Goal: Obtain resource: Download file/media

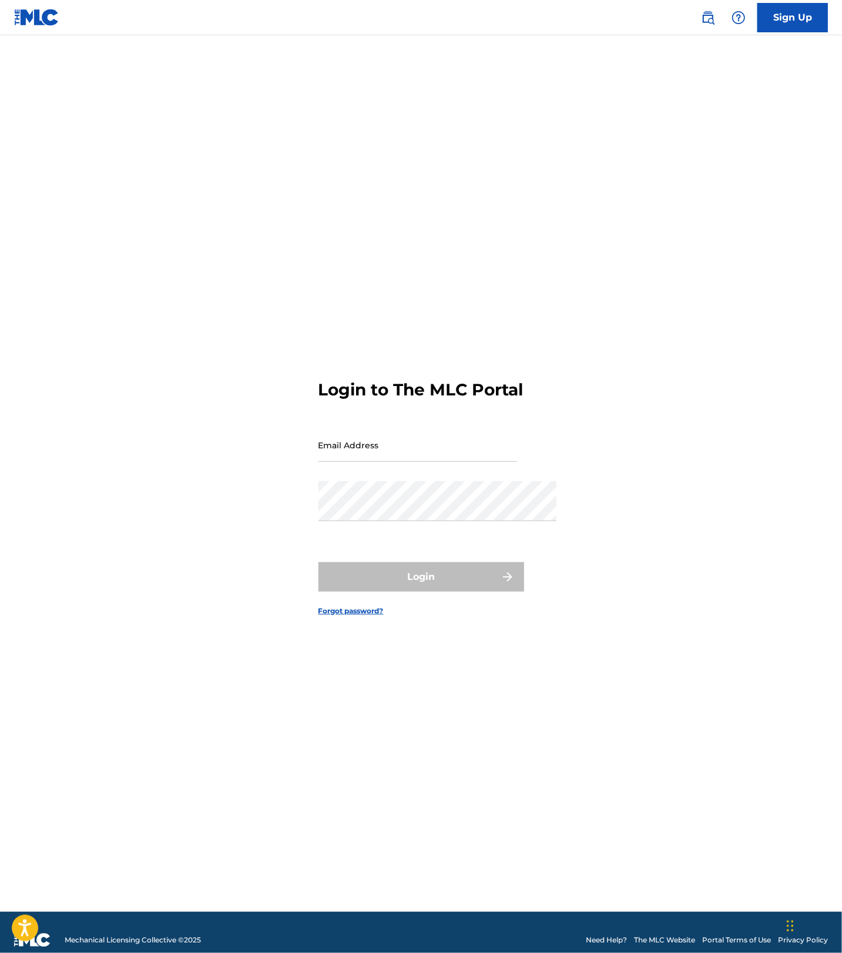
click at [356, 462] on div "Email Address" at bounding box center [417, 454] width 199 height 53
click at [353, 445] on input "Email Address" at bounding box center [417, 444] width 199 height 33
type input "[PERSON_NAME][EMAIL_ADDRESS][DOMAIN_NAME]"
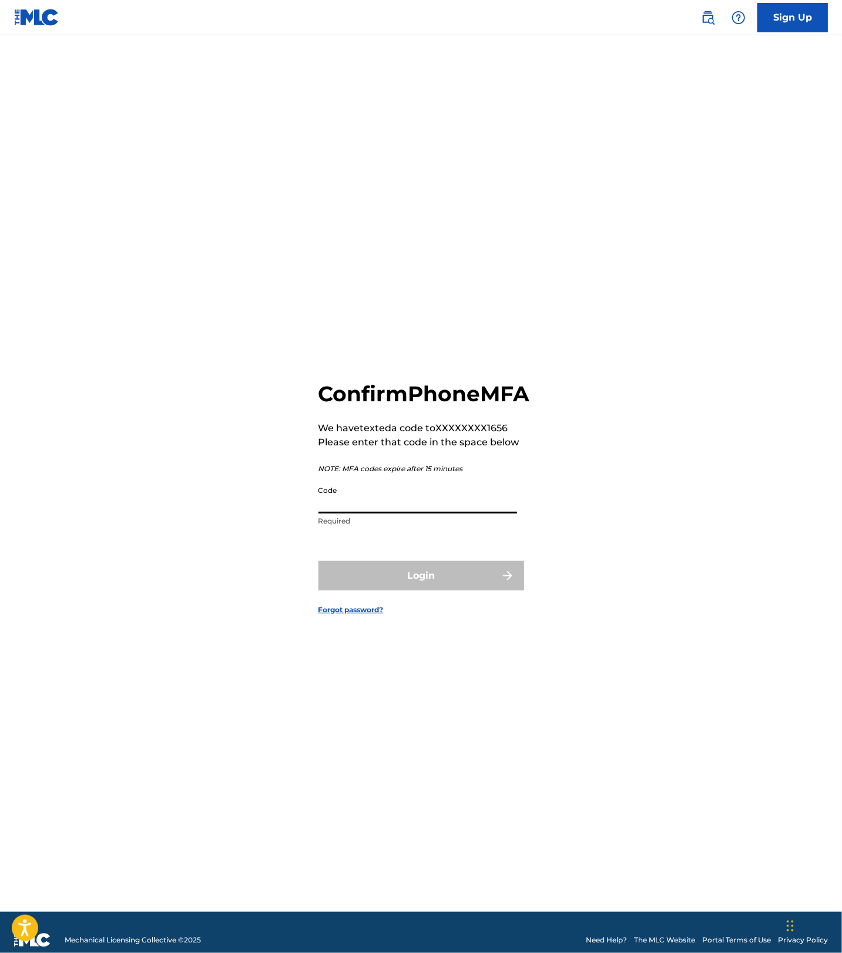
click at [363, 488] on input "Code" at bounding box center [417, 496] width 199 height 33
paste input "632311"
type input "632311"
click at [421, 589] on button "Login" at bounding box center [421, 575] width 206 height 29
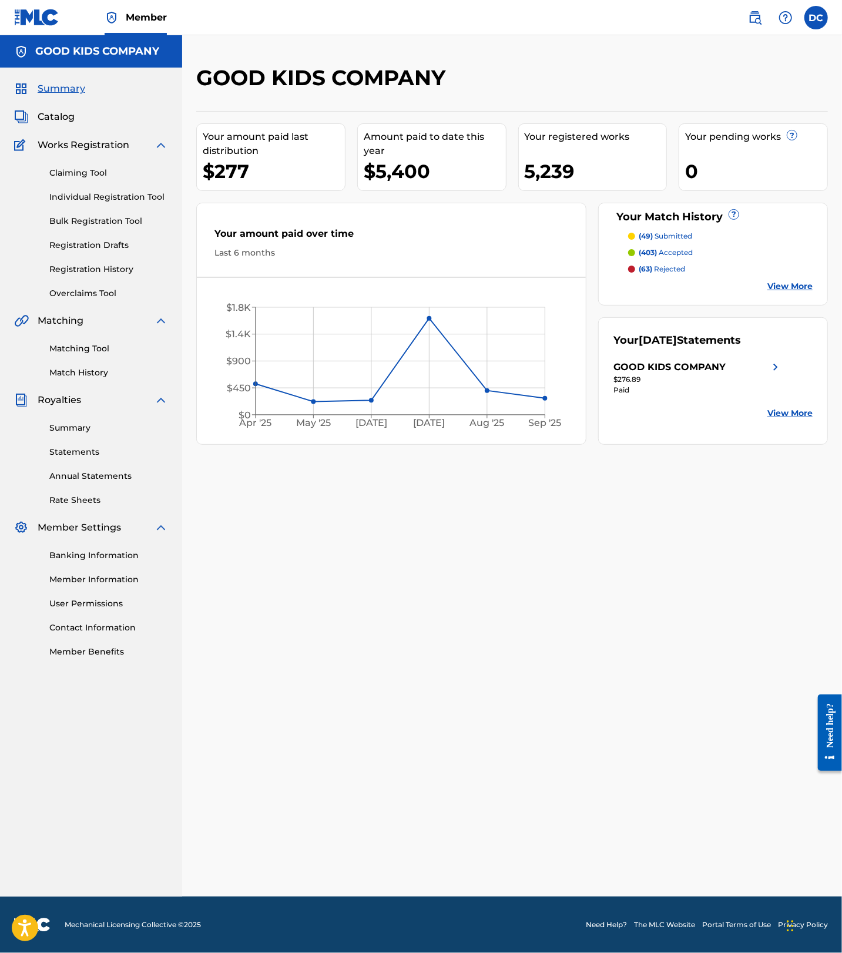
click at [98, 379] on link "Match History" at bounding box center [108, 373] width 119 height 12
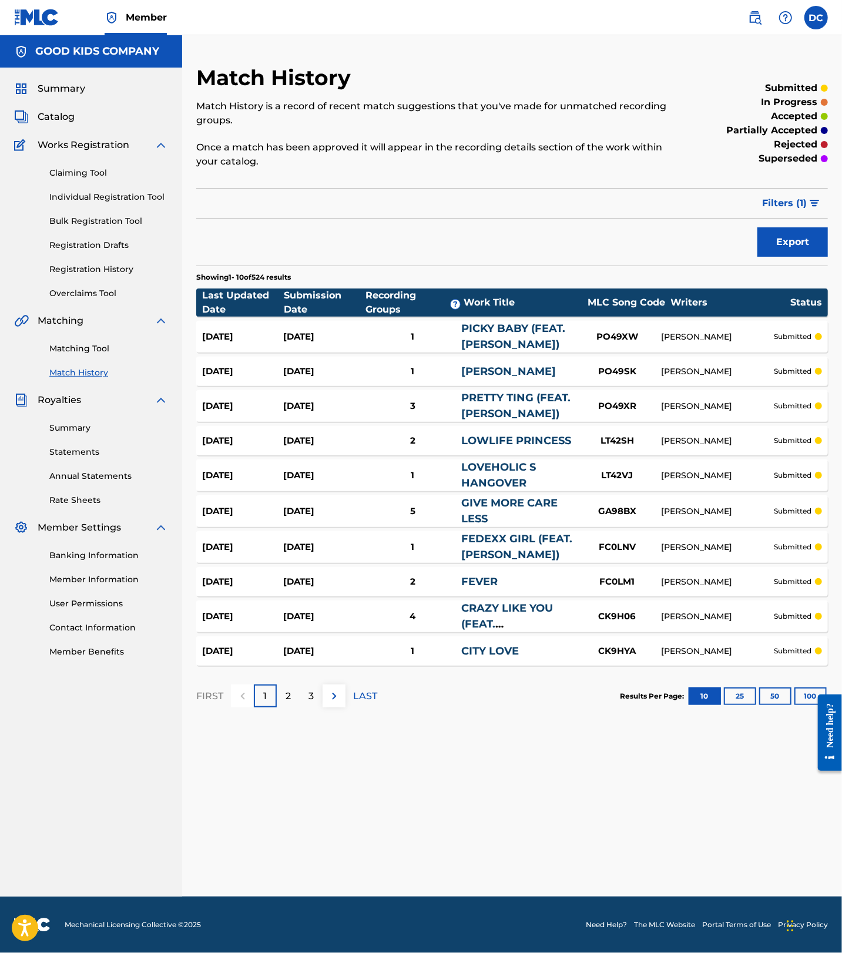
click at [802, 218] on button "Filters ( 1 )" at bounding box center [791, 203] width 73 height 29
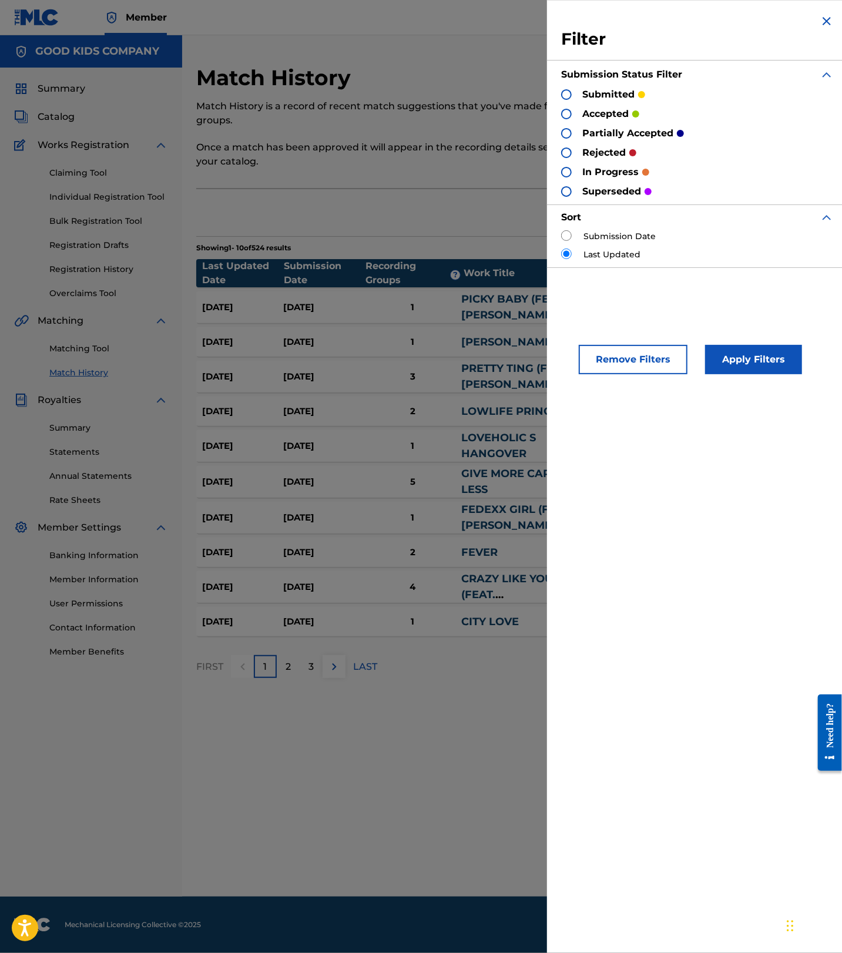
click at [582, 160] on p "rejected" at bounding box center [603, 153] width 43 height 14
click at [561, 158] on div at bounding box center [566, 152] width 11 height 11
click at [561, 241] on input "radio" at bounding box center [566, 235] width 11 height 11
radio input "true"
click at [705, 374] on button "Apply Filters" at bounding box center [753, 359] width 97 height 29
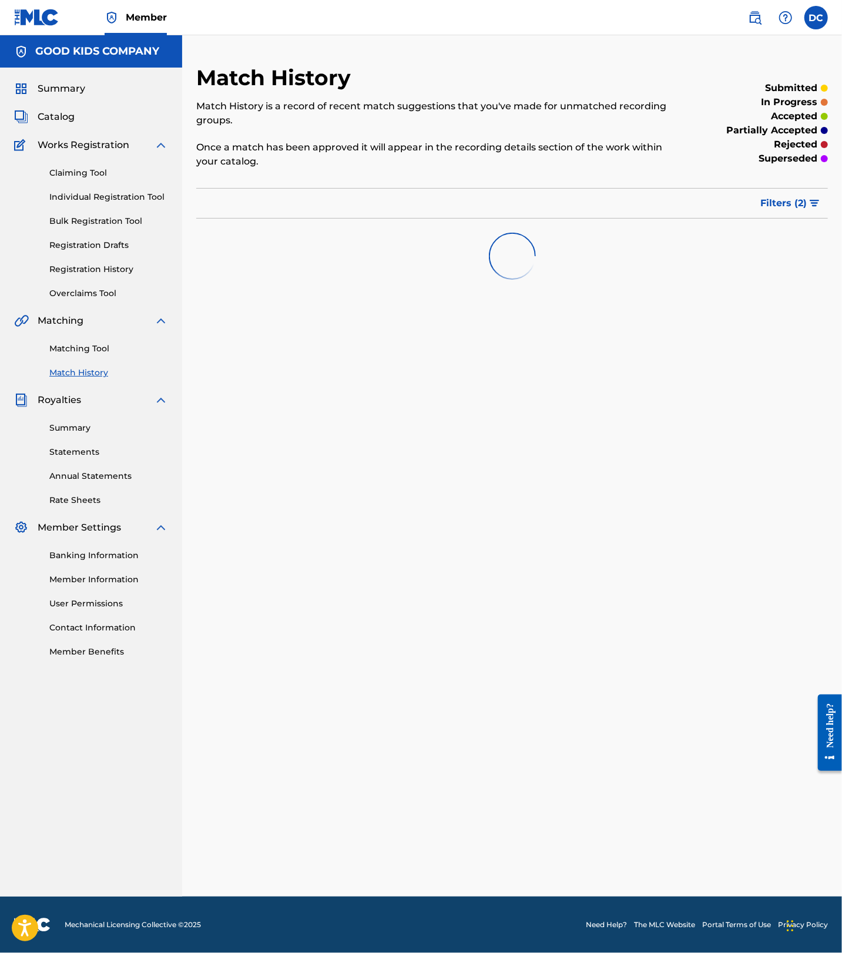
click at [795, 210] on span "Filters ( 2 )" at bounding box center [783, 203] width 46 height 14
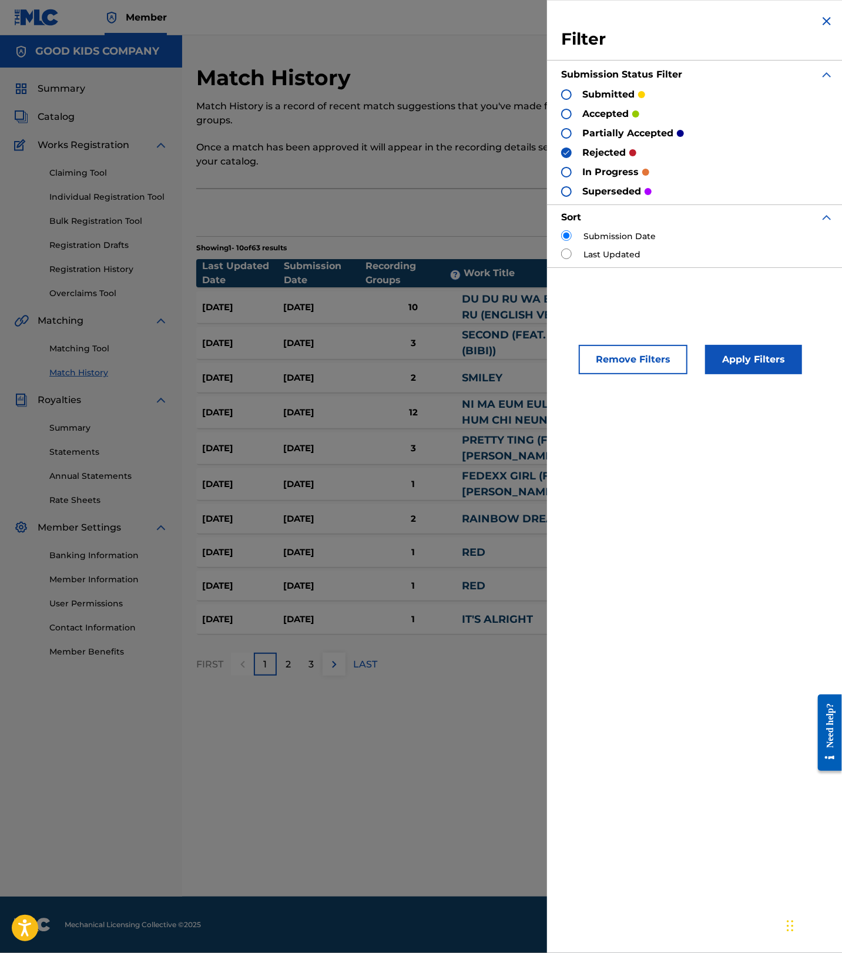
click at [821, 28] on img at bounding box center [827, 21] width 14 height 14
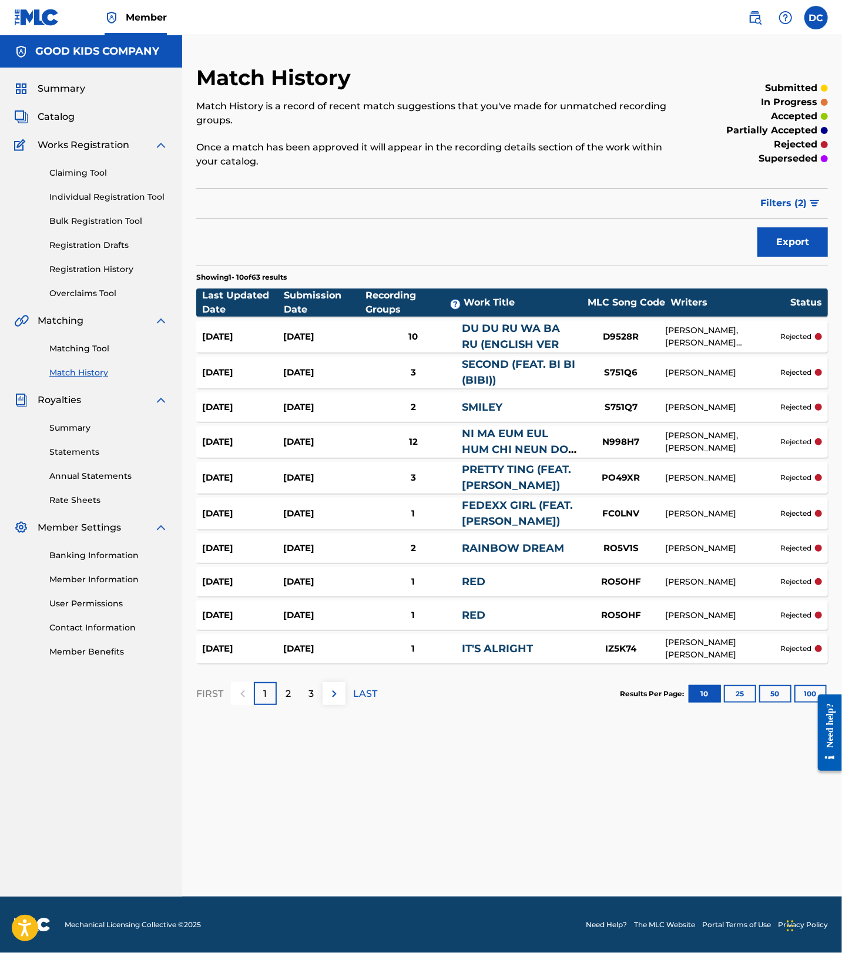
click at [767, 257] on button "Export" at bounding box center [792, 241] width 71 height 29
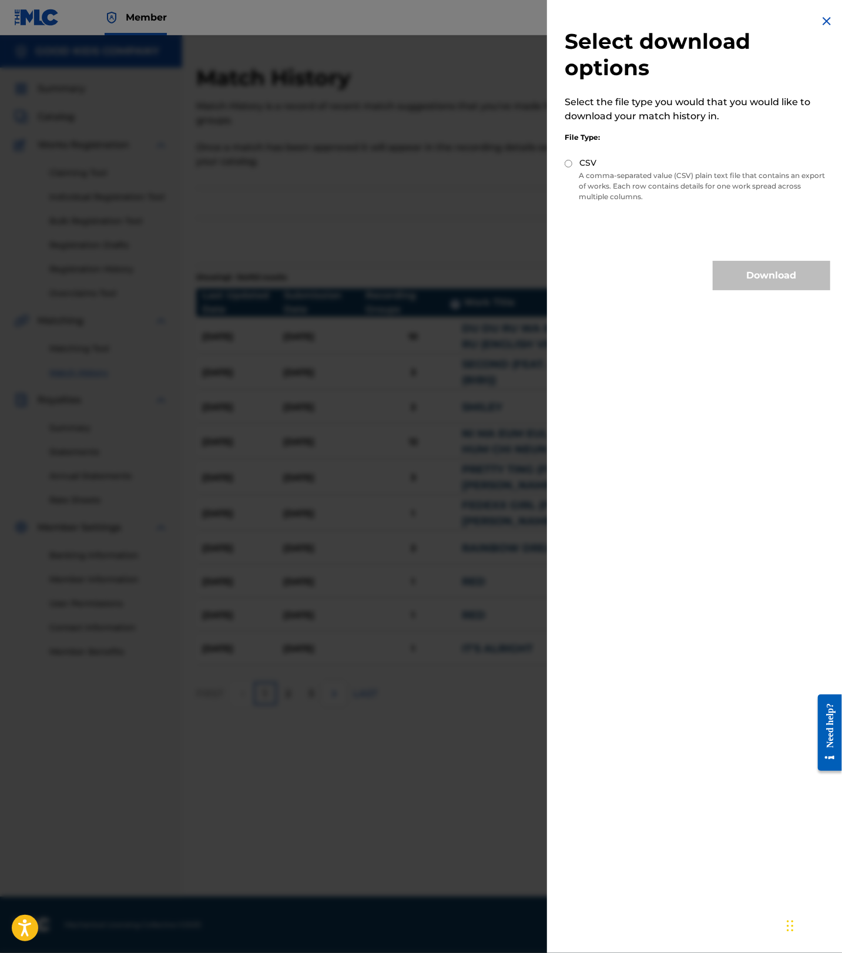
click at [565, 160] on input "CSV" at bounding box center [569, 164] width 8 height 8
radio input "true"
click at [719, 263] on button "Download" at bounding box center [772, 275] width 118 height 29
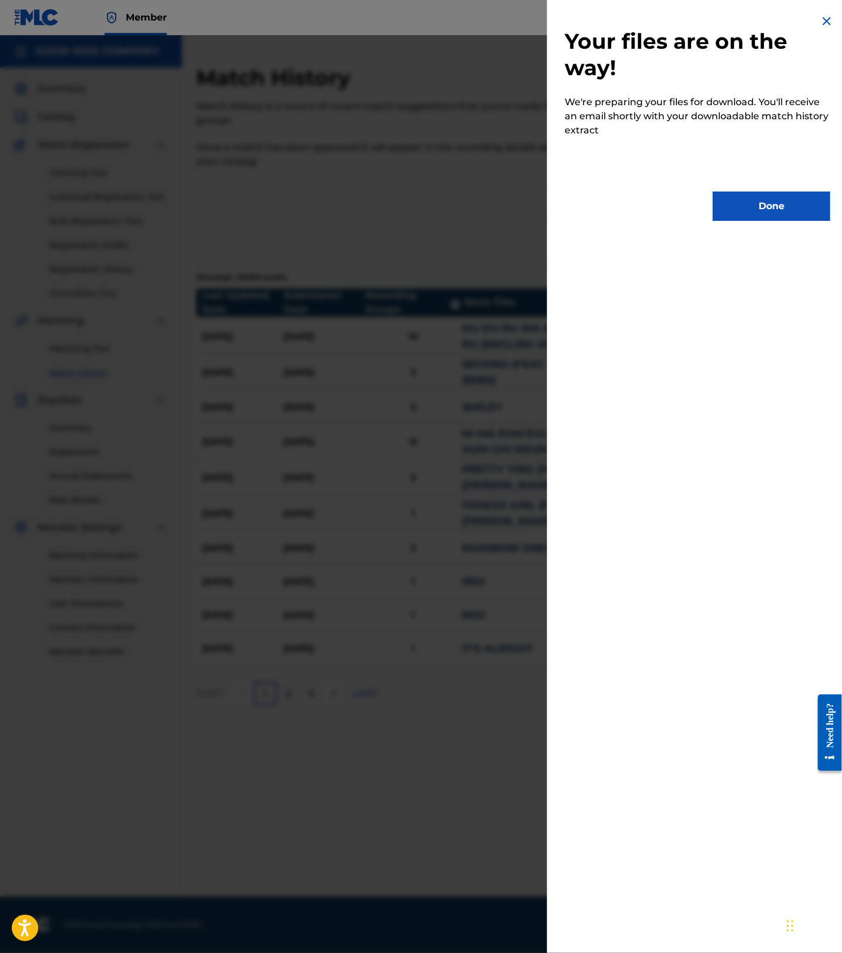
click at [761, 196] on button "Done" at bounding box center [772, 206] width 118 height 29
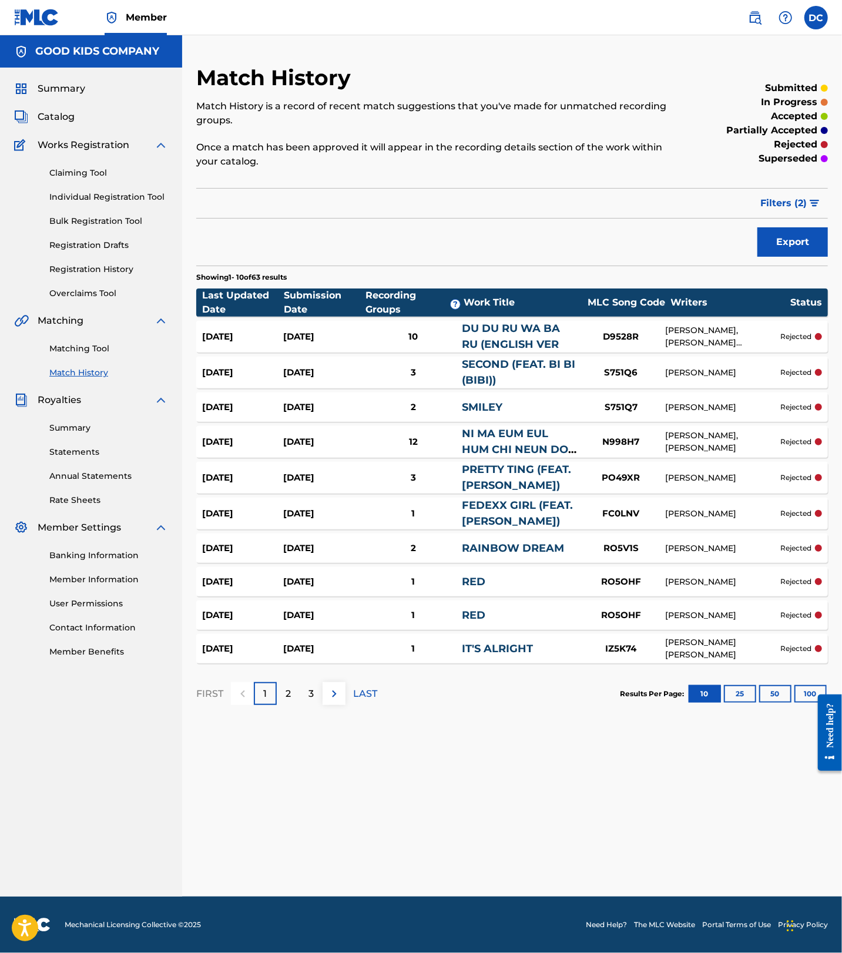
click at [727, 703] on button "25" at bounding box center [740, 694] width 32 height 18
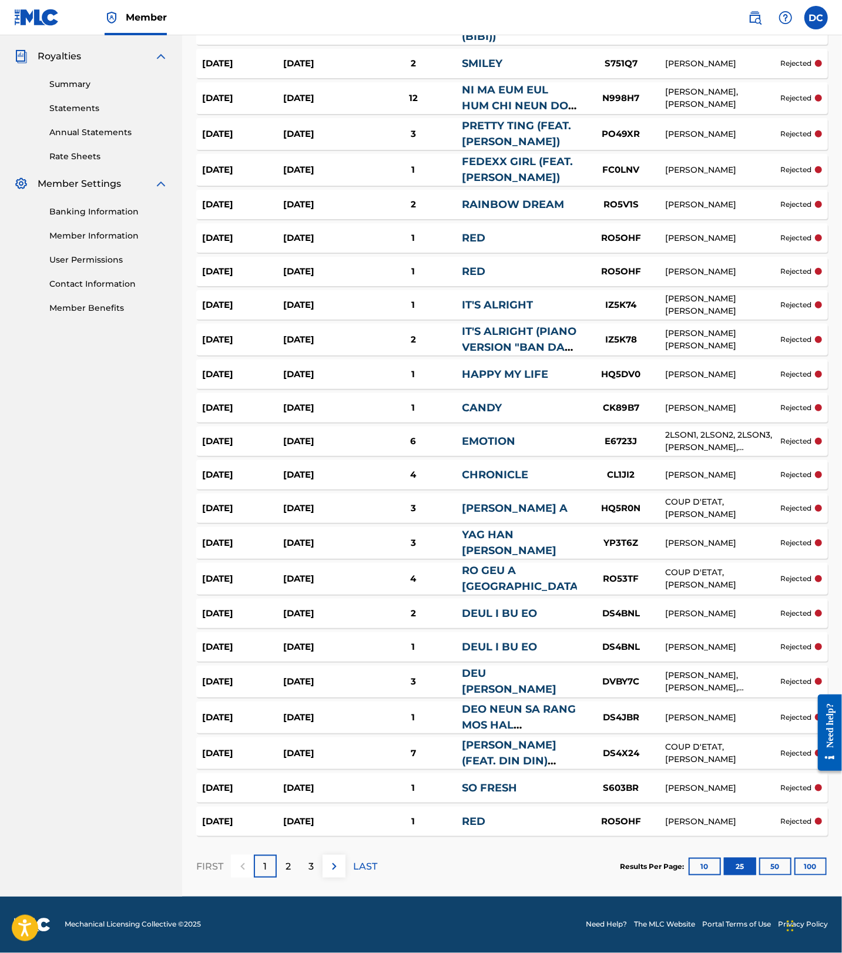
scroll to position [523, 0]
click at [806, 858] on button "100" at bounding box center [810, 867] width 32 height 18
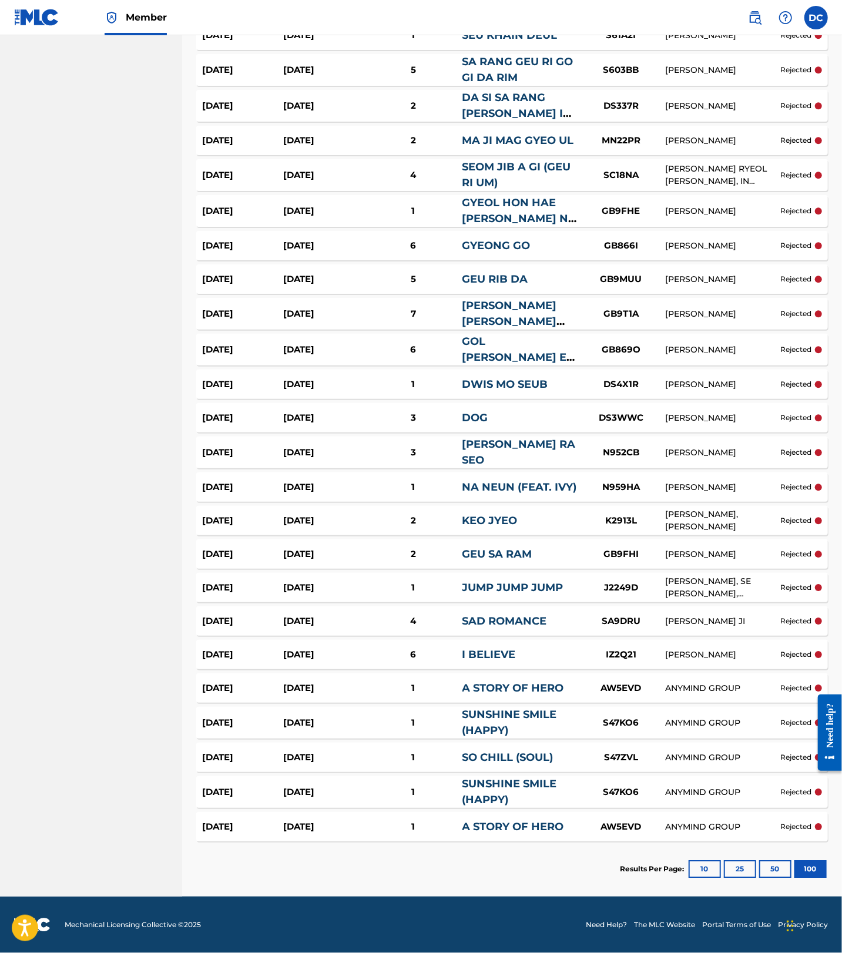
scroll to position [1946, 0]
